Goal: Information Seeking & Learning: Learn about a topic

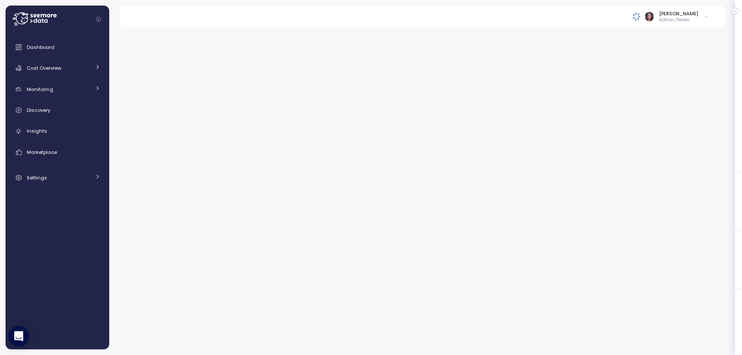
click at [100, 19] on icon "Collapse navigation" at bounding box center [98, 19] width 5 height 5
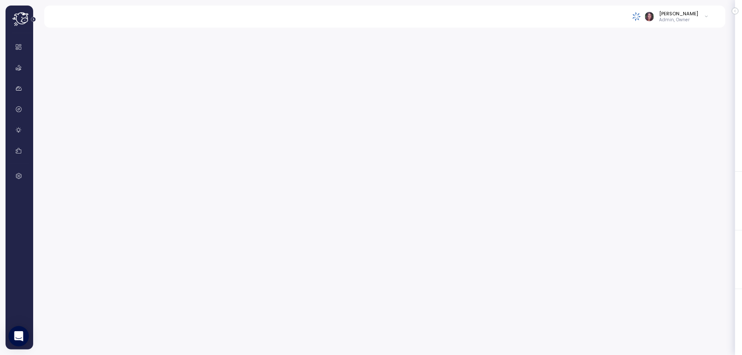
click at [22, 17] on icon at bounding box center [21, 17] width 1 height 1
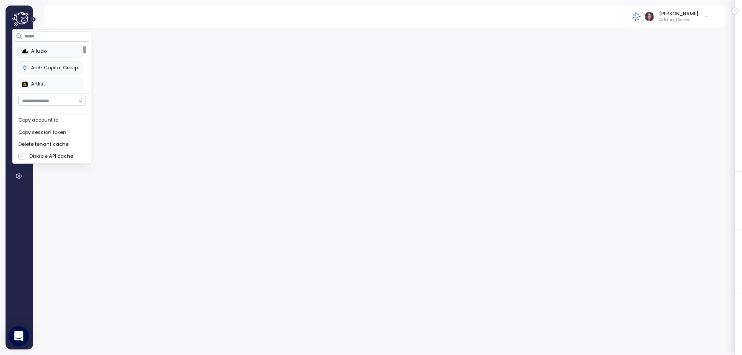
click at [34, 20] on icon "Expand navigation" at bounding box center [33, 19] width 5 height 5
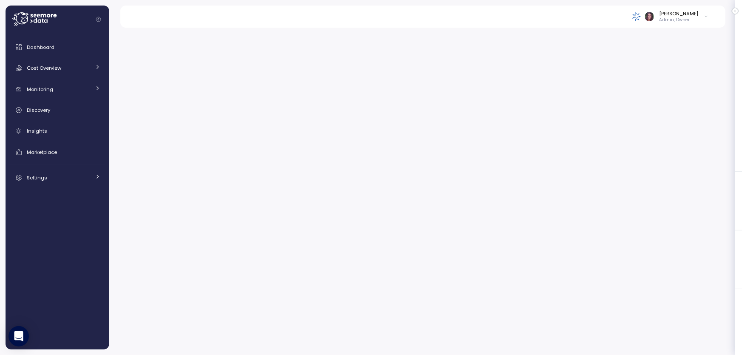
click at [98, 17] on icon "Collapse navigation" at bounding box center [98, 19] width 5 height 5
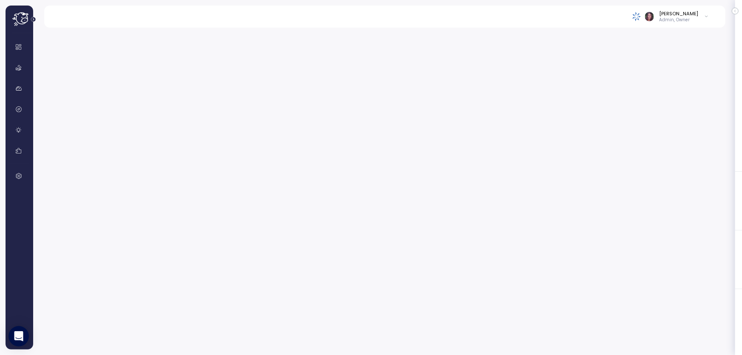
click at [20, 20] on icon at bounding box center [20, 19] width 17 height 14
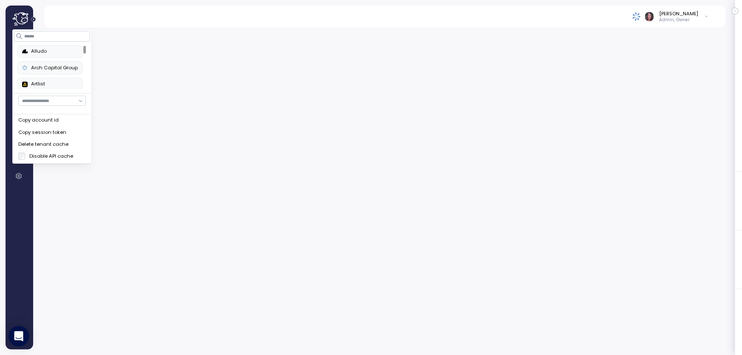
click at [35, 19] on icon "Expand navigation" at bounding box center [33, 19] width 5 height 5
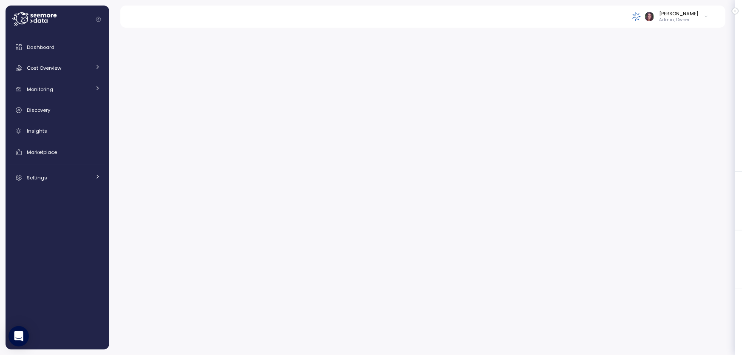
click at [35, 19] on icon at bounding box center [34, 19] width 44 height 14
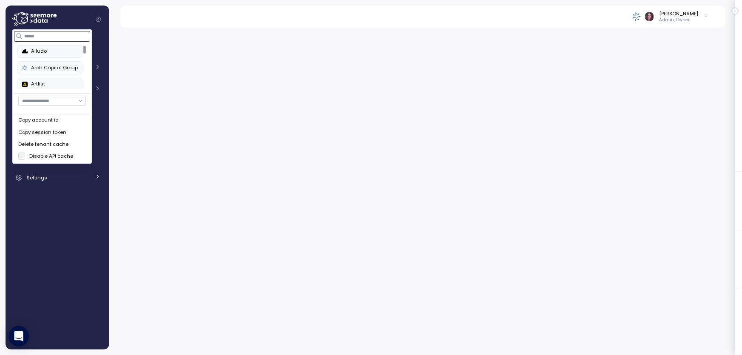
click at [48, 35] on input at bounding box center [52, 36] width 76 height 10
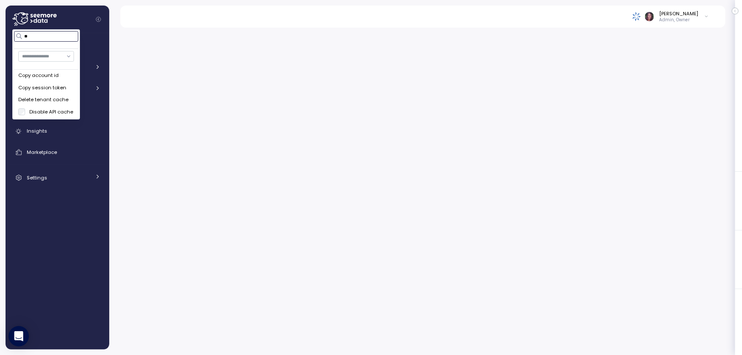
type input "*"
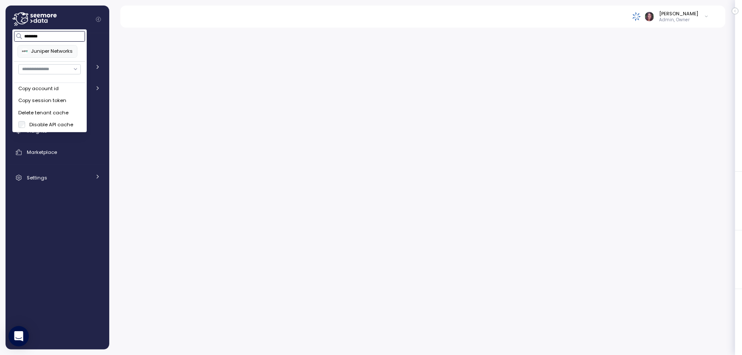
click at [43, 50] on div "Juniper Networks" at bounding box center [47, 52] width 51 height 8
type input "*******"
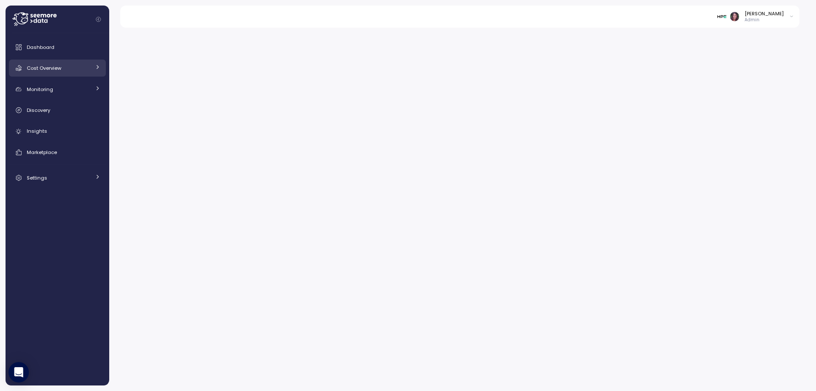
click at [70, 74] on link "Cost Overview" at bounding box center [57, 68] width 97 height 17
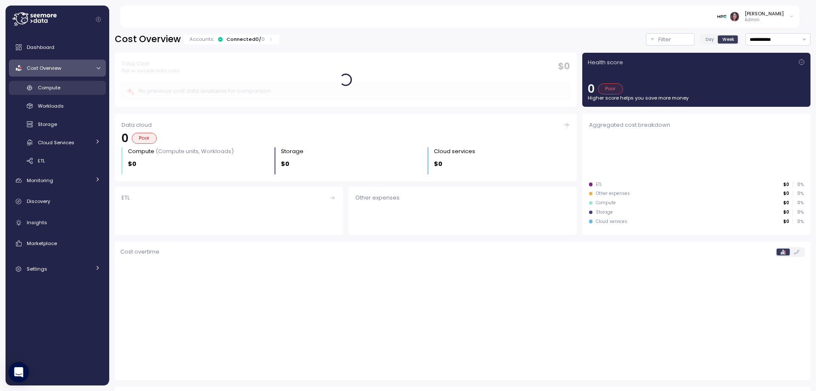
click at [48, 86] on span "Compute" at bounding box center [49, 87] width 23 height 7
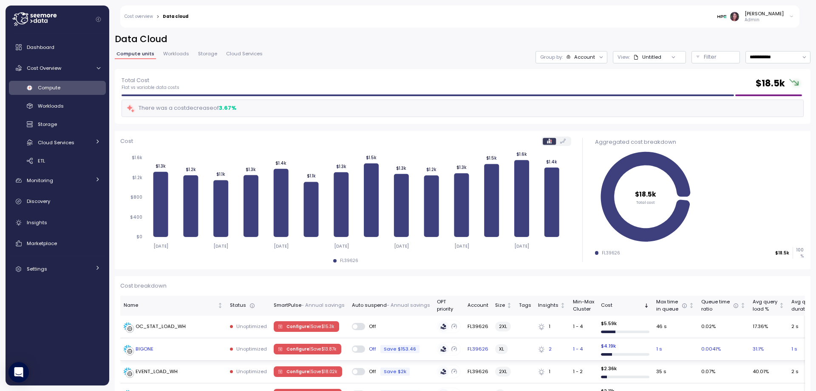
click at [137, 349] on div "BIGONE" at bounding box center [145, 349] width 18 height 8
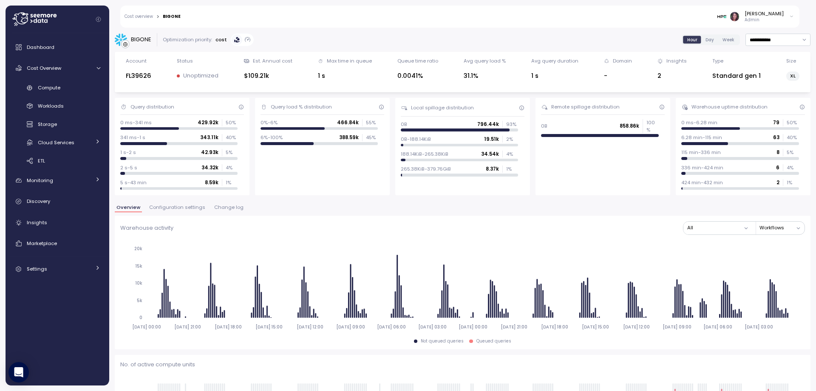
click at [130, 39] on div "BIGONE" at bounding box center [133, 40] width 37 height 13
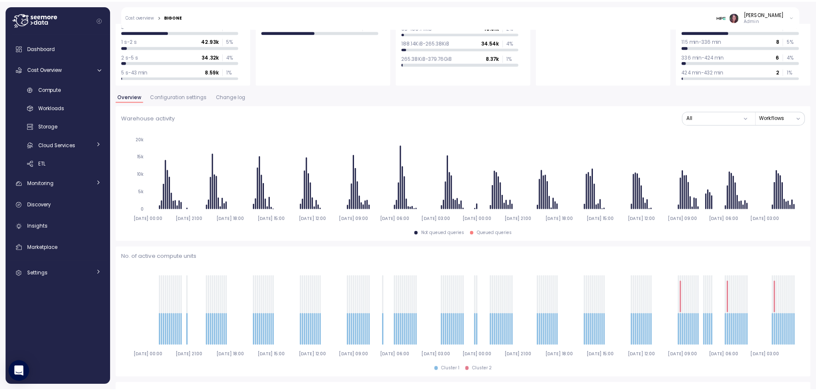
scroll to position [113, 0]
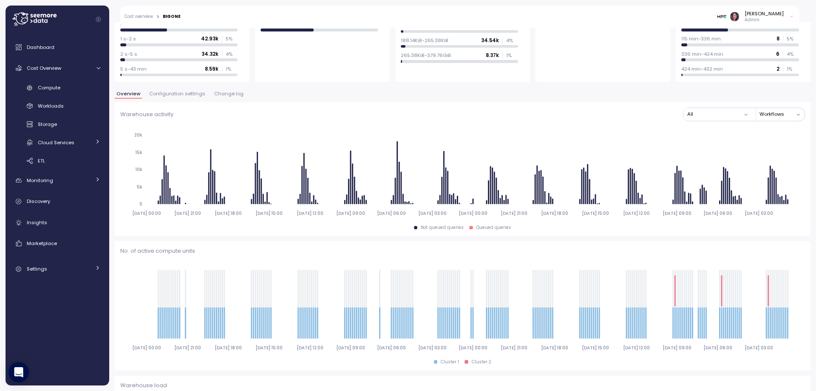
click at [156, 94] on span "Configuration settings" at bounding box center [177, 93] width 56 height 5
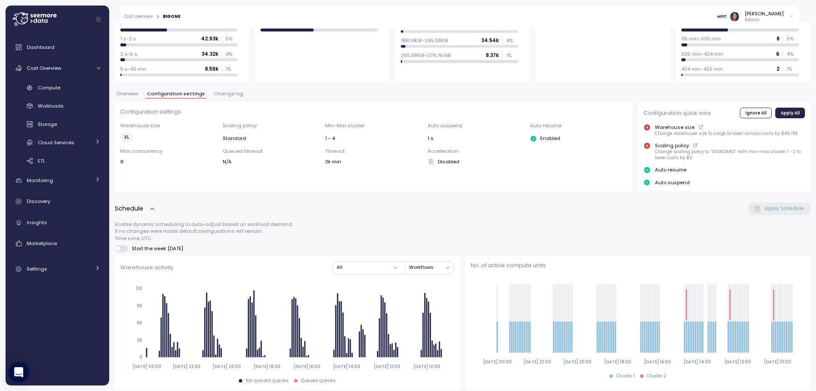
click at [227, 94] on span "Change log" at bounding box center [228, 93] width 29 height 5
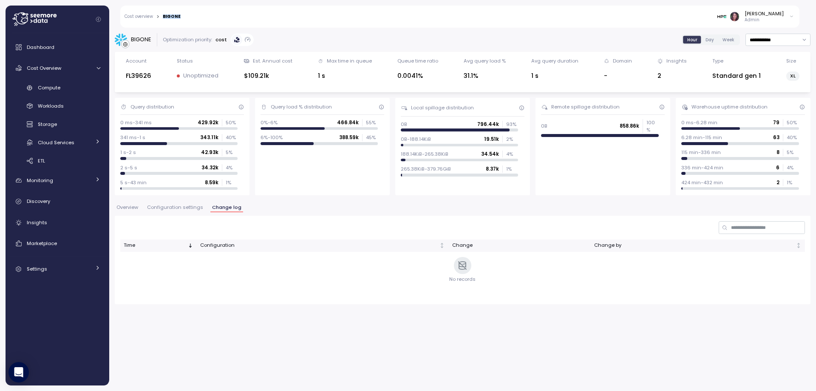
drag, startPoint x: 161, startPoint y: 14, endPoint x: 192, endPoint y: 18, distance: 31.3
click at [192, 18] on div "Cost overview > BIGONE [PERSON_NAME] Admin" at bounding box center [459, 17] width 679 height 22
click at [359, 26] on div "[PERSON_NAME] Admin" at bounding box center [492, 17] width 613 height 22
click at [51, 86] on span "Compute" at bounding box center [49, 87] width 23 height 7
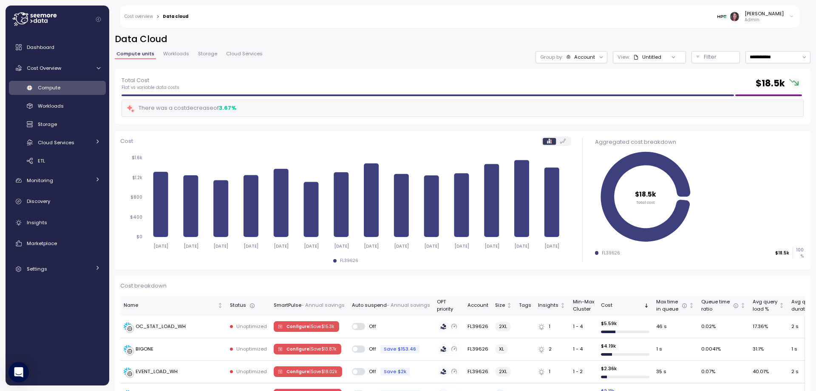
scroll to position [57, 0]
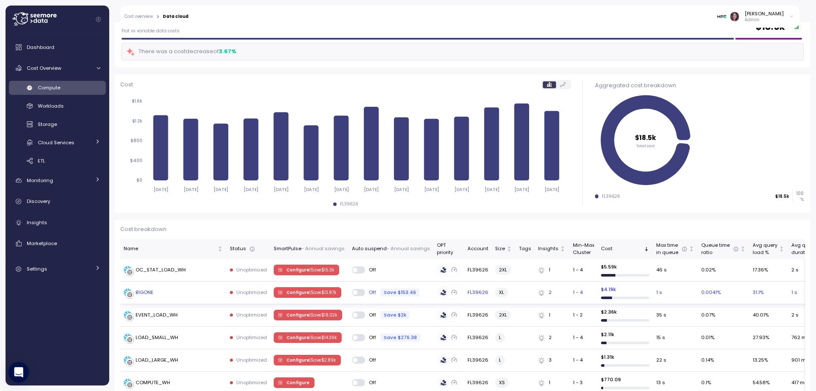
click at [142, 292] on div "BIGONE" at bounding box center [145, 293] width 18 height 8
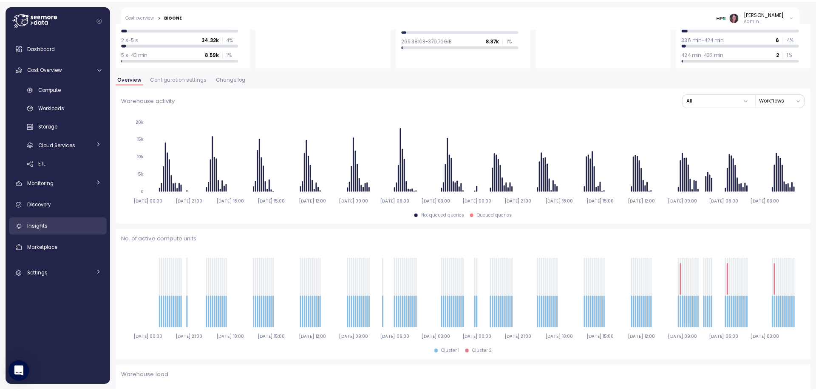
scroll to position [142, 0]
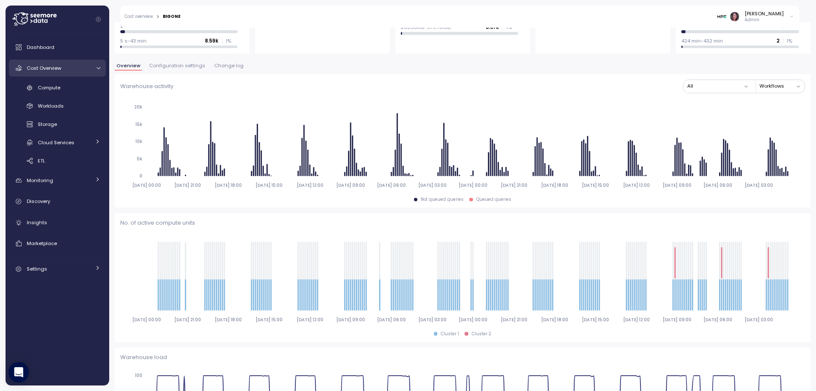
click at [45, 66] on span "Cost Overview" at bounding box center [44, 68] width 34 height 7
click at [52, 66] on span "Cost Overview" at bounding box center [44, 68] width 34 height 7
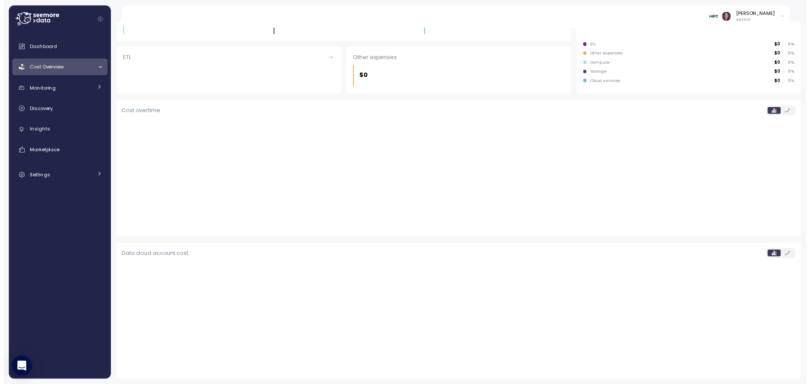
scroll to position [139, 0]
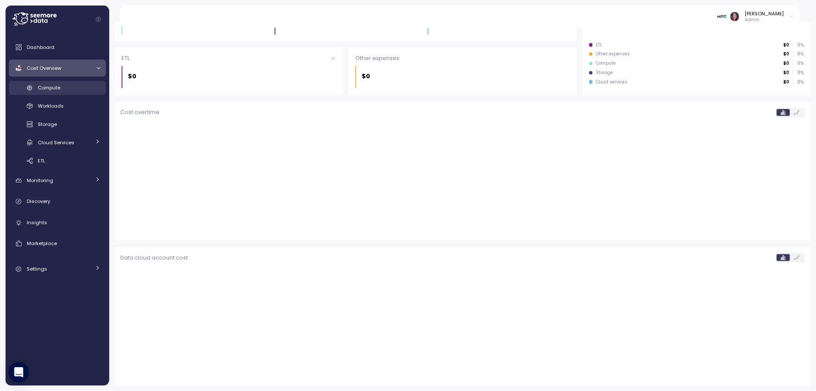
click at [62, 90] on div "Compute" at bounding box center [69, 87] width 62 height 9
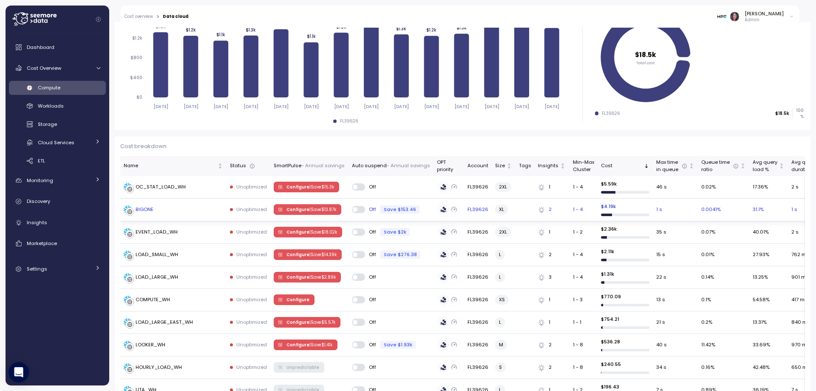
click at [143, 209] on div "BIGONE" at bounding box center [145, 210] width 18 height 8
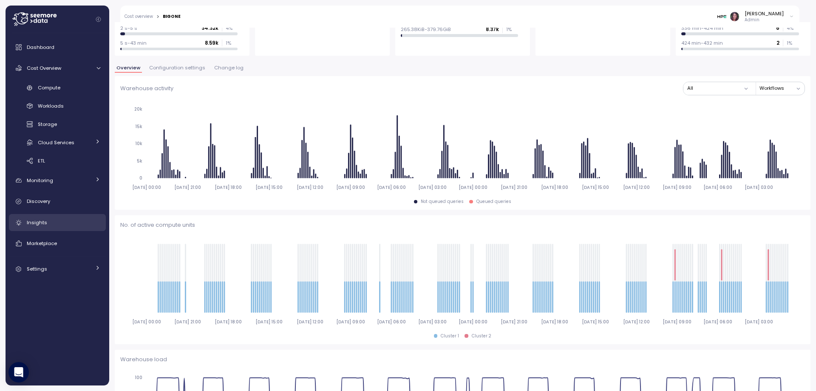
click at [42, 221] on span "Insights" at bounding box center [37, 222] width 20 height 7
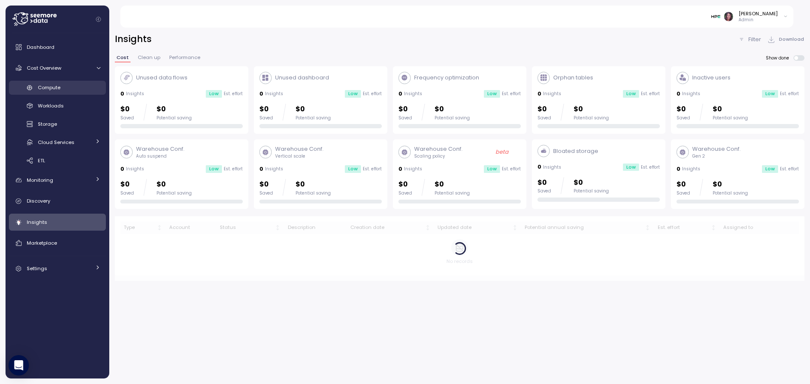
click at [47, 83] on link "Compute" at bounding box center [57, 88] width 97 height 14
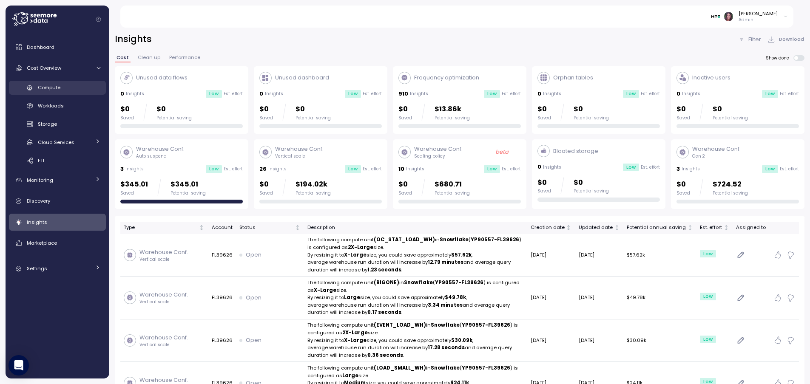
click at [51, 86] on span "Compute" at bounding box center [49, 87] width 23 height 7
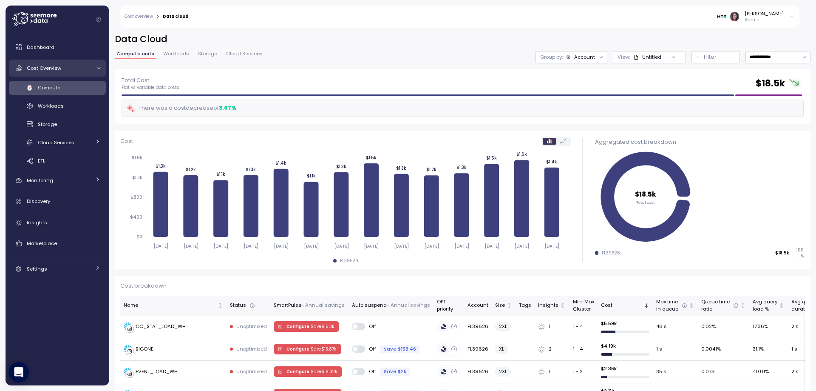
click at [75, 65] on div "Cost Overview" at bounding box center [59, 68] width 64 height 9
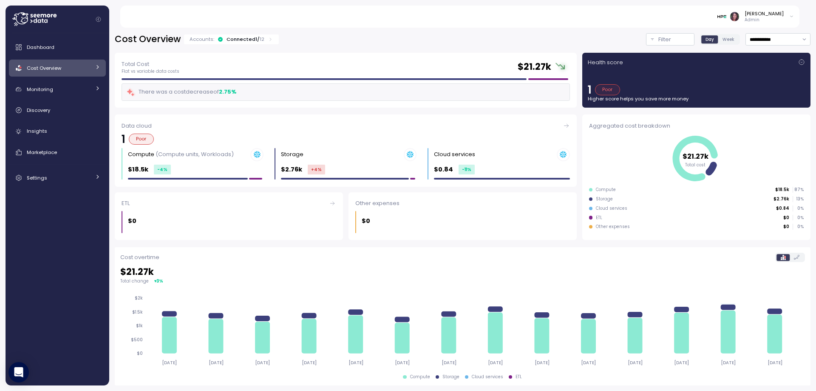
click at [84, 66] on div "Cost Overview" at bounding box center [59, 68] width 64 height 9
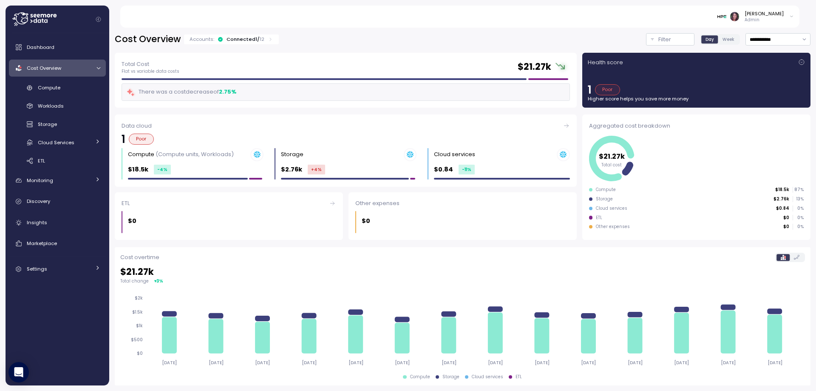
click at [251, 38] on div "Connected 1 / 12" at bounding box center [246, 39] width 38 height 7
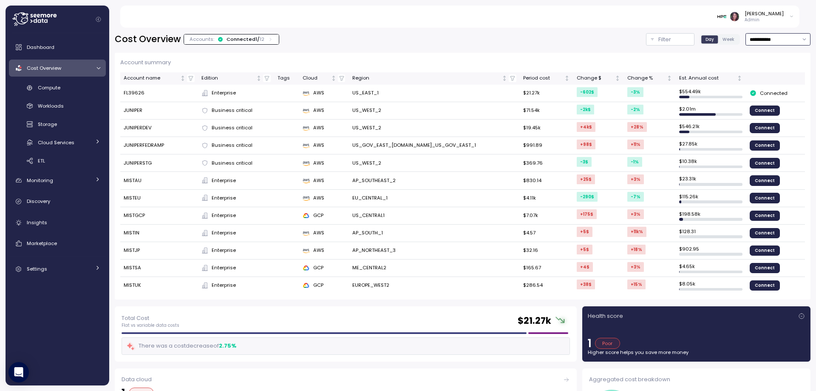
click at [757, 44] on input "**********" at bounding box center [778, 39] width 65 height 12
click at [770, 115] on div "Last 6 months" at bounding box center [760, 112] width 35 height 7
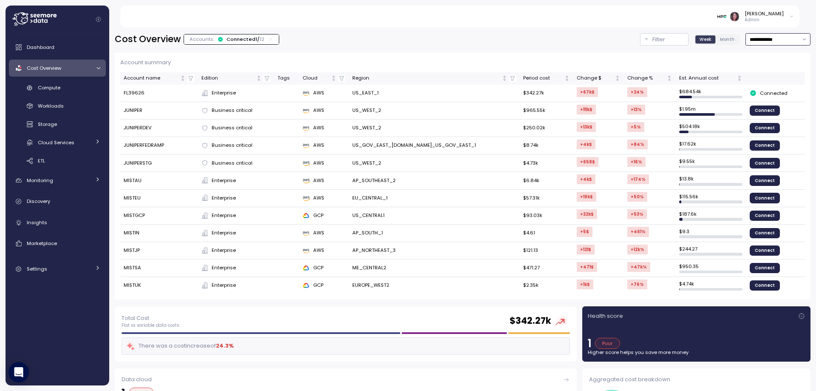
click at [766, 40] on input "**********" at bounding box center [778, 39] width 65 height 12
click at [755, 125] on div "Last year" at bounding box center [754, 123] width 22 height 7
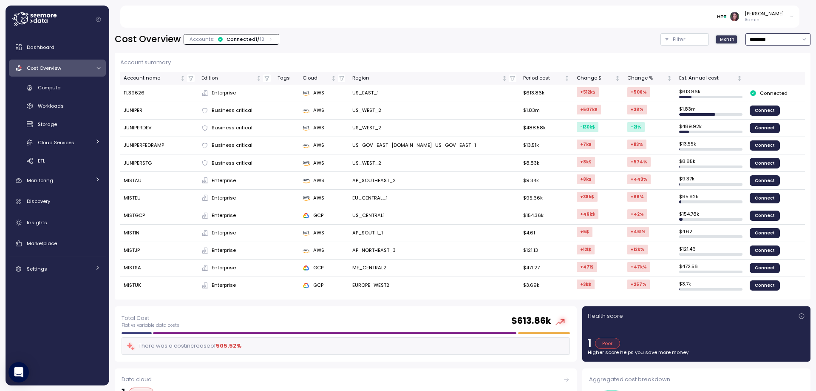
click at [746, 41] on input "*********" at bounding box center [778, 39] width 65 height 12
click at [756, 109] on div "Last 6 months" at bounding box center [760, 110] width 35 height 7
click at [746, 39] on input "**********" at bounding box center [778, 39] width 65 height 12
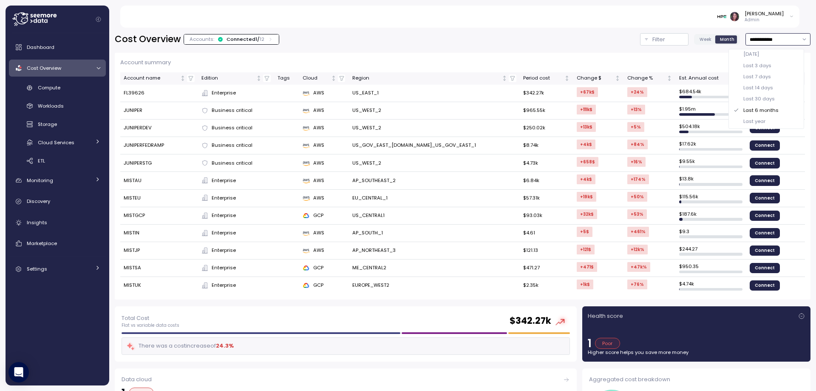
click at [771, 96] on div "Last 30 days" at bounding box center [758, 98] width 31 height 7
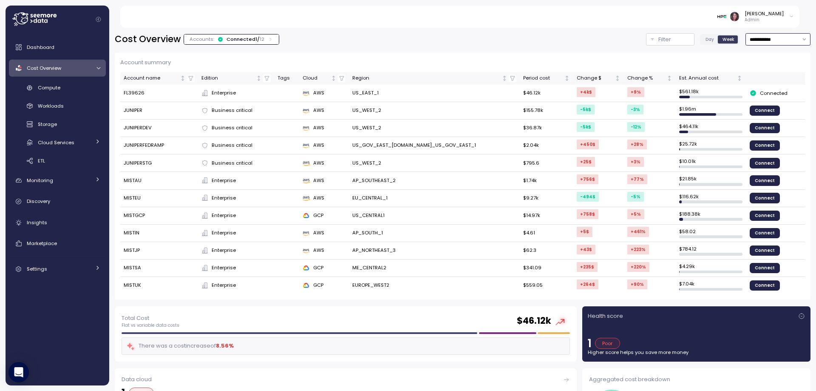
click at [754, 38] on input "**********" at bounding box center [778, 39] width 65 height 12
click at [771, 109] on div "Last 6 months" at bounding box center [760, 110] width 35 height 7
type input "**********"
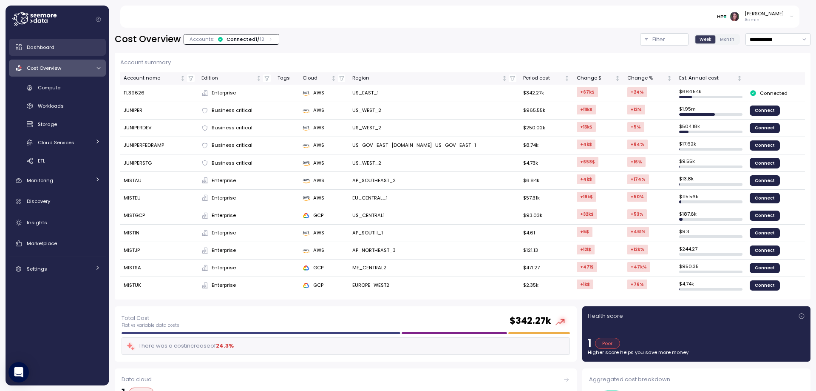
click at [45, 49] on span "Dashboard" at bounding box center [41, 47] width 28 height 7
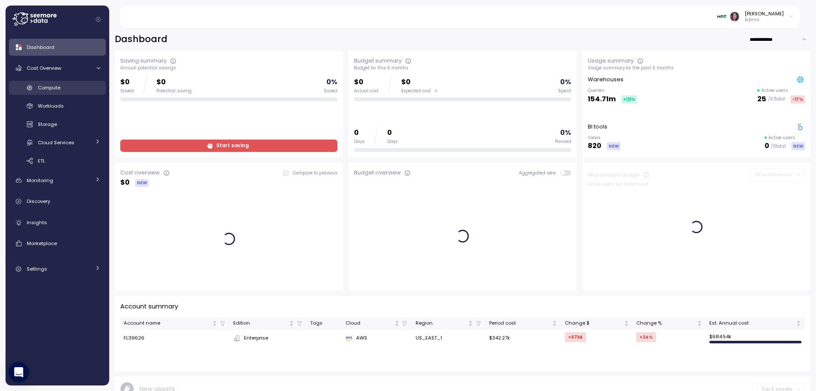
click at [51, 85] on span "Compute" at bounding box center [49, 87] width 23 height 7
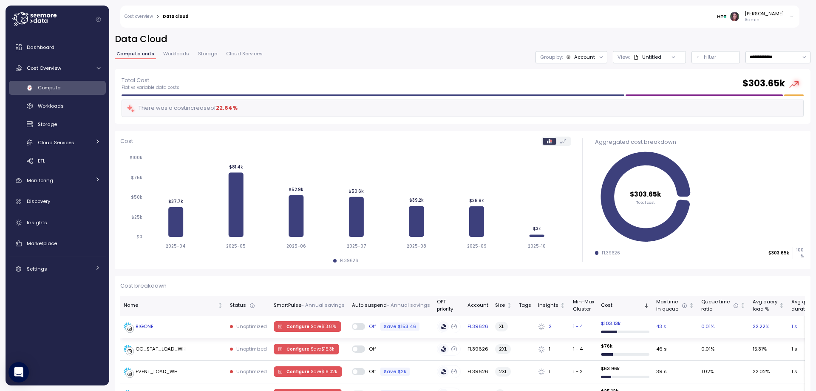
click at [173, 329] on div "BIGONE" at bounding box center [173, 326] width 99 height 9
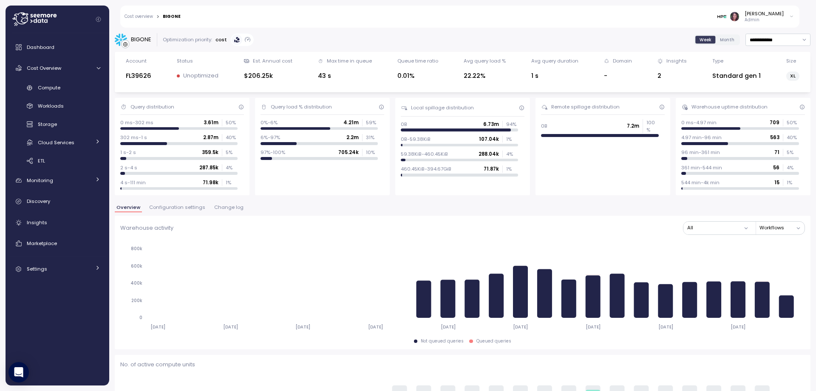
click at [174, 207] on span "Configuration settings" at bounding box center [177, 207] width 56 height 5
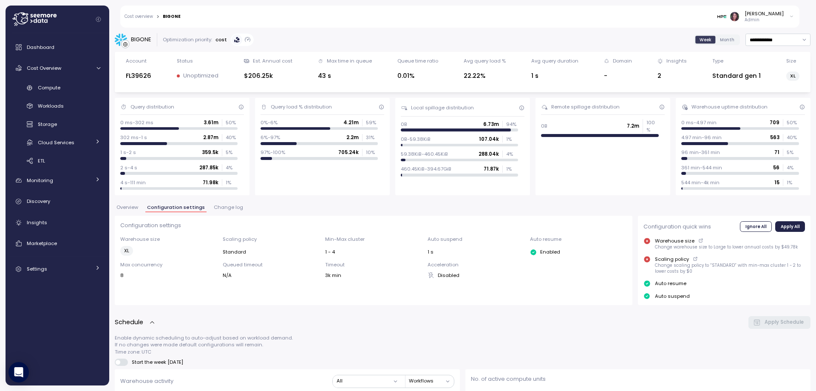
click at [224, 210] on span "Change log" at bounding box center [228, 207] width 29 height 5
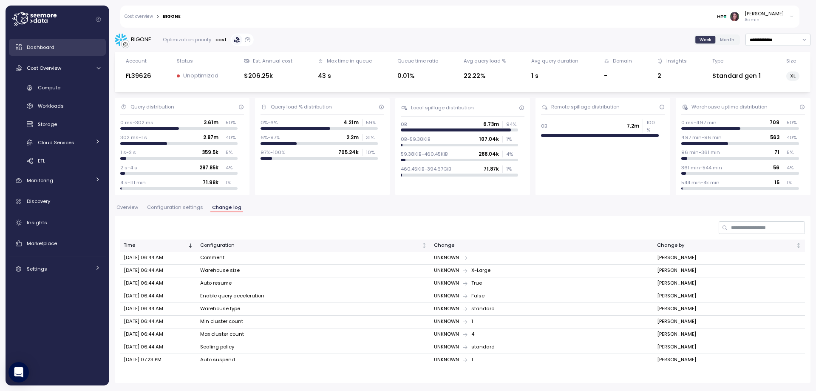
click at [57, 45] on div "Dashboard" at bounding box center [64, 47] width 74 height 9
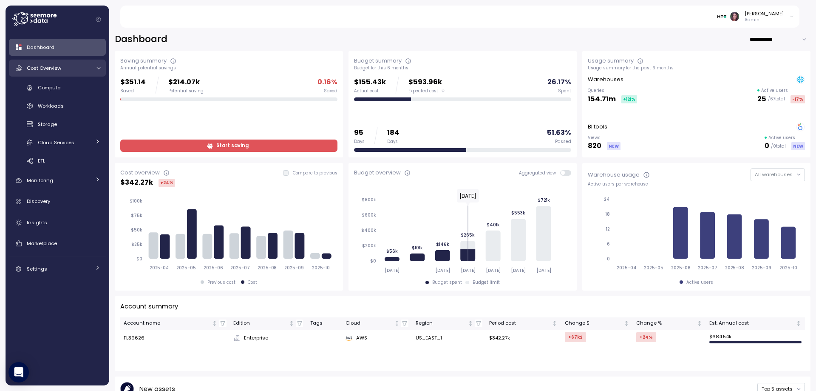
click at [60, 66] on span "Cost Overview" at bounding box center [44, 68] width 34 height 7
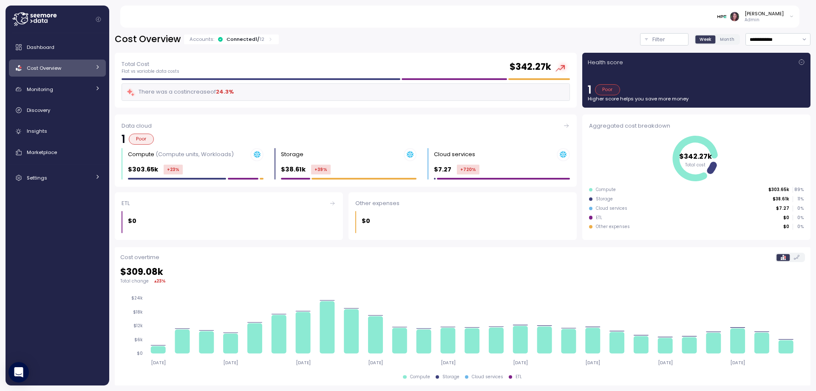
click at [96, 69] on icon at bounding box center [98, 67] width 6 height 6
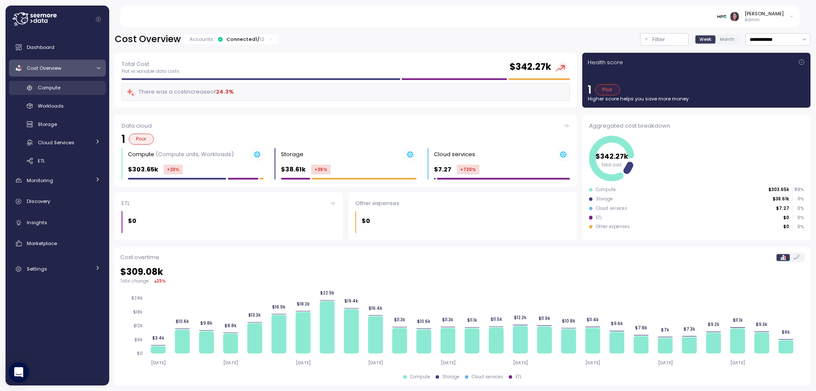
click at [58, 86] on span "Compute" at bounding box center [49, 87] width 23 height 7
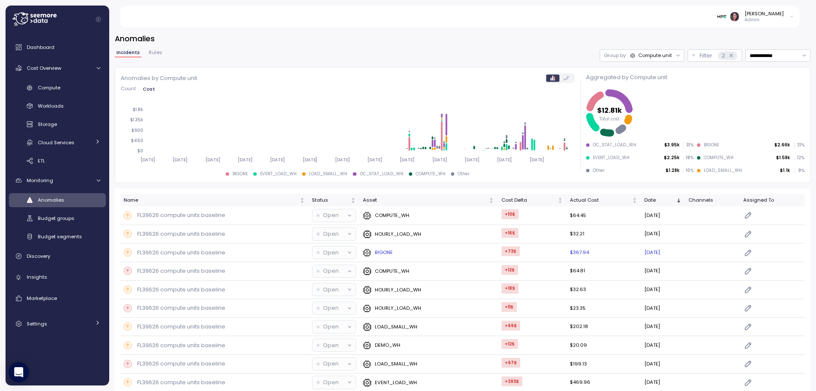
click at [213, 251] on p "FL39626 compute units baseline" at bounding box center [181, 252] width 88 height 9
click at [378, 251] on p "BIGONE" at bounding box center [384, 252] width 18 height 7
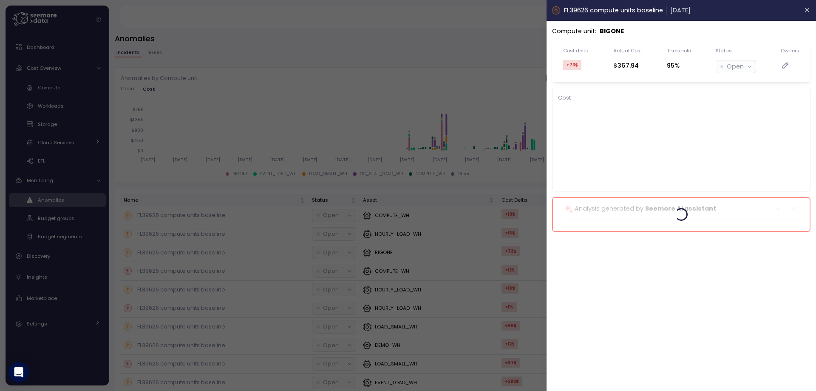
click at [378, 252] on div at bounding box center [408, 195] width 816 height 391
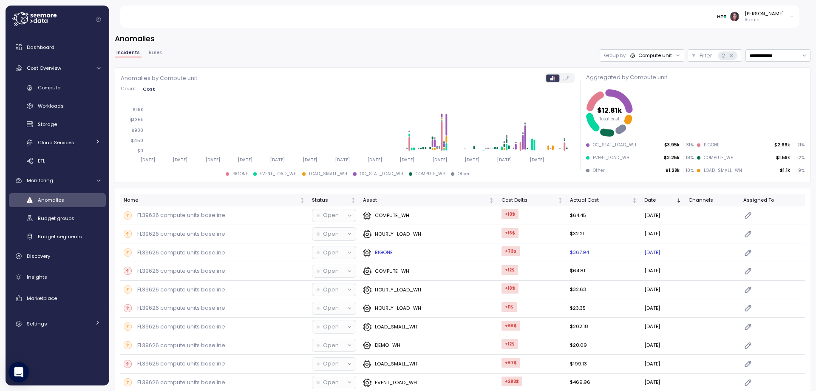
click at [381, 250] on p "BIGONE" at bounding box center [384, 252] width 18 height 7
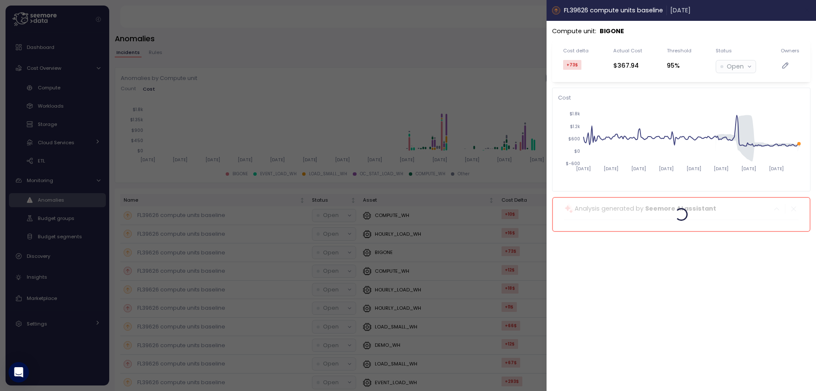
click at [808, 6] on button "button" at bounding box center [808, 11] width 10 height 10
